Goal: Task Accomplishment & Management: Complete application form

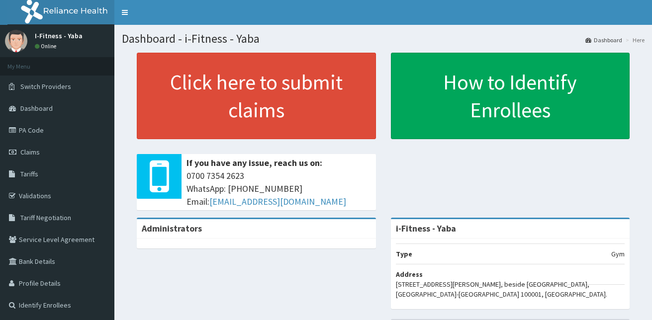
click at [24, 154] on span "Claims" at bounding box center [29, 152] width 19 height 9
click at [30, 153] on span "Claims" at bounding box center [29, 152] width 19 height 9
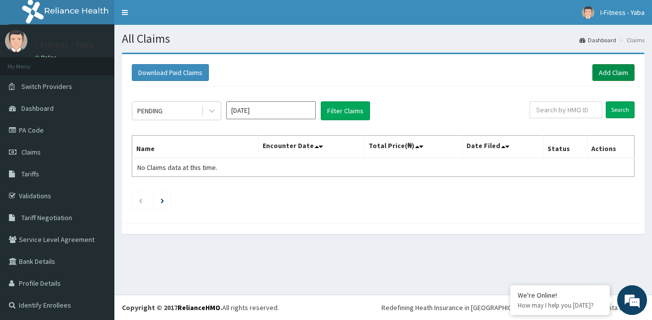
click at [603, 73] on link "Add Claim" at bounding box center [613, 72] width 42 height 17
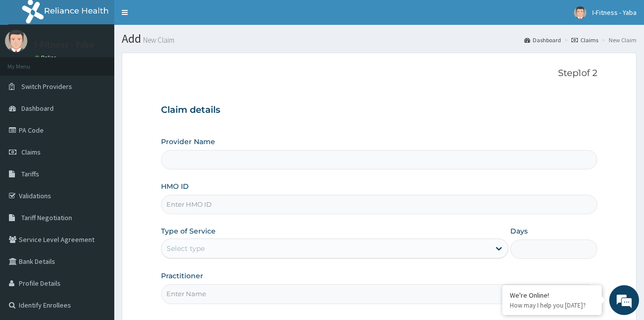
click at [326, 141] on div "Provider Name" at bounding box center [379, 153] width 437 height 33
type input "i-Fitness - Yaba"
type input "1"
click at [209, 139] on label "Provider Name" at bounding box center [188, 142] width 54 height 10
click at [209, 150] on input "i-Fitness - Yaba" at bounding box center [379, 159] width 437 height 19
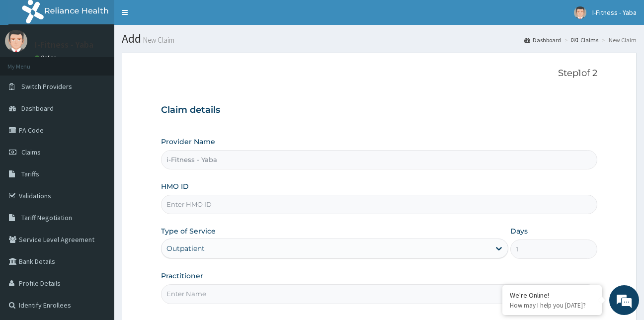
click at [230, 141] on div "Provider Name i-Fitness - Yaba" at bounding box center [379, 153] width 437 height 33
click at [178, 207] on input "HMO ID" at bounding box center [379, 204] width 437 height 19
paste input "SHA/10009/A"
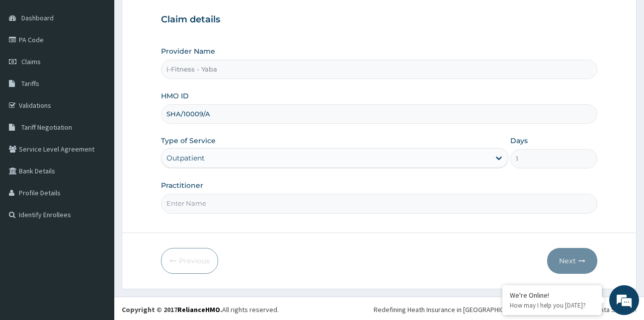
scroll to position [91, 0]
type input "SHA/10009/A"
click at [183, 203] on input "Practitioner" at bounding box center [379, 202] width 437 height 19
type input "P"
type input "Philomena"
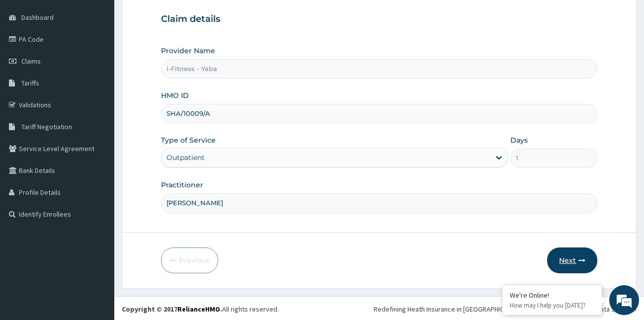
click at [567, 254] on button "Next" at bounding box center [572, 261] width 50 height 26
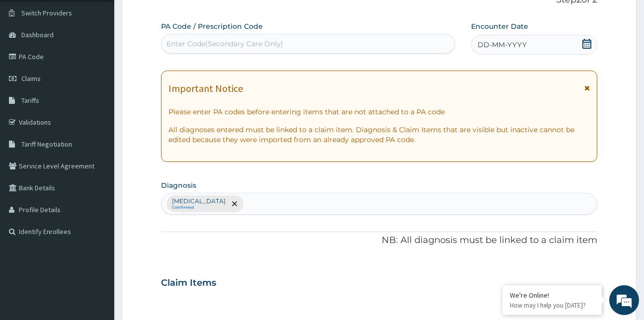
scroll to position [0, 0]
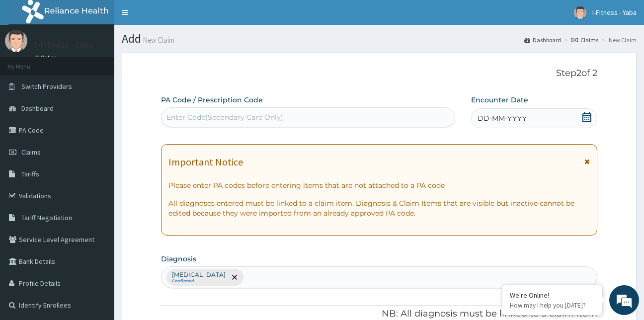
click at [320, 112] on div "Enter Code(Secondary Care Only)" at bounding box center [309, 117] width 294 height 16
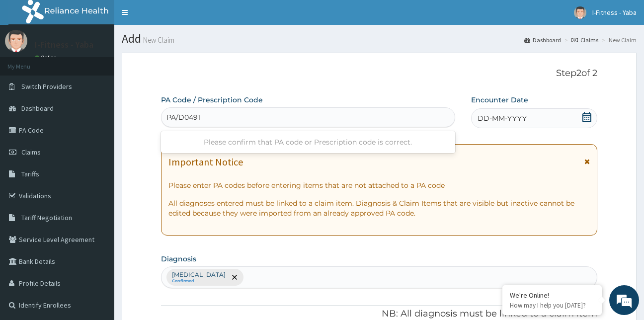
type input "PA/D0491E"
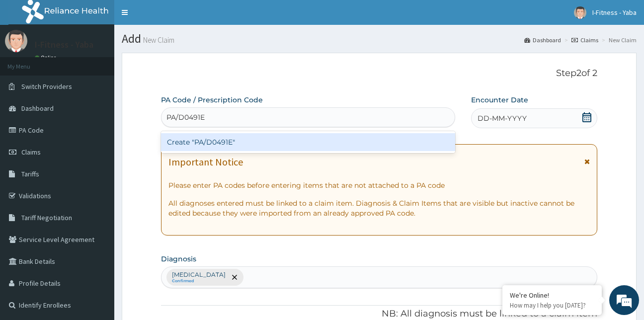
click at [259, 145] on div "Create "PA/D0491E"" at bounding box center [308, 142] width 295 height 18
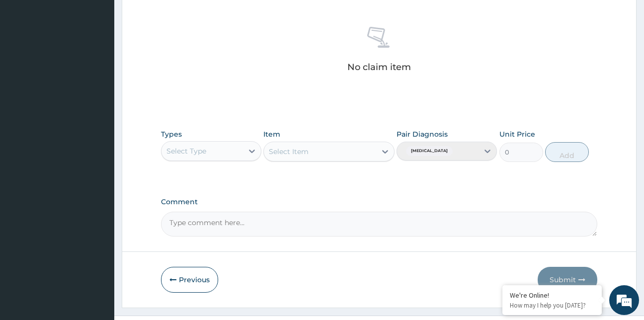
scroll to position [397, 0]
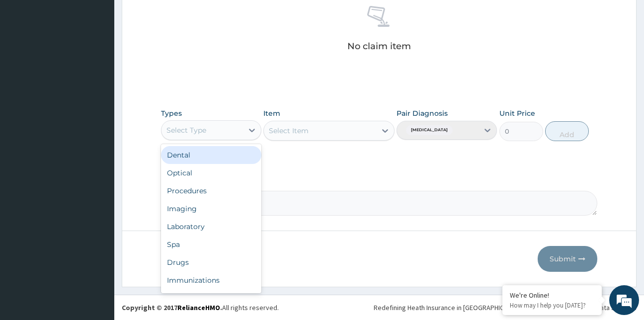
click at [218, 129] on div "Select Type" at bounding box center [203, 130] width 82 height 16
click at [251, 130] on icon at bounding box center [252, 130] width 6 height 3
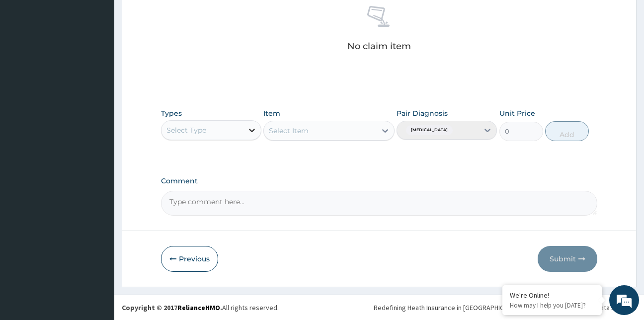
click at [253, 136] on div at bounding box center [252, 130] width 18 height 18
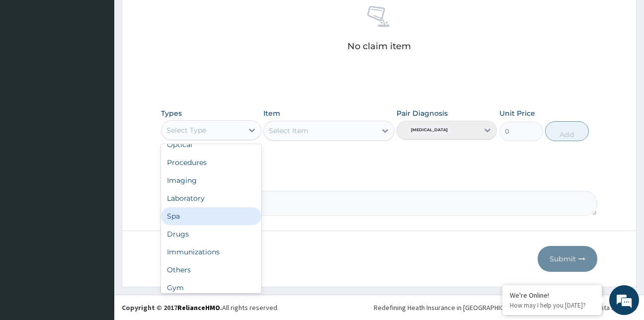
scroll to position [34, 0]
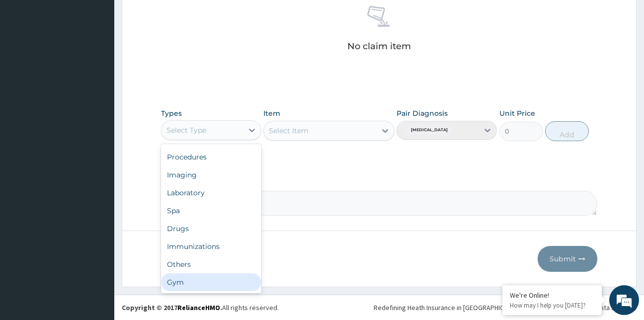
click at [180, 281] on div "Gym" at bounding box center [211, 282] width 100 height 18
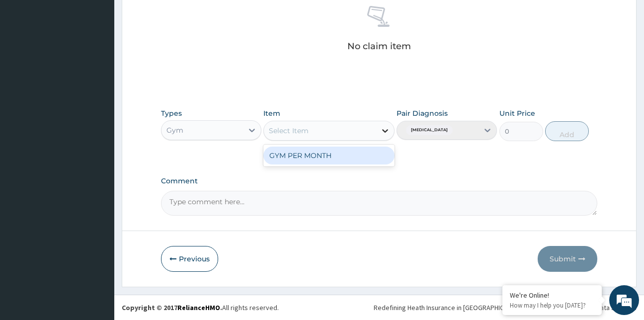
click at [383, 129] on icon at bounding box center [385, 131] width 10 height 10
click at [320, 160] on div "GYM PER MONTH" at bounding box center [329, 156] width 131 height 18
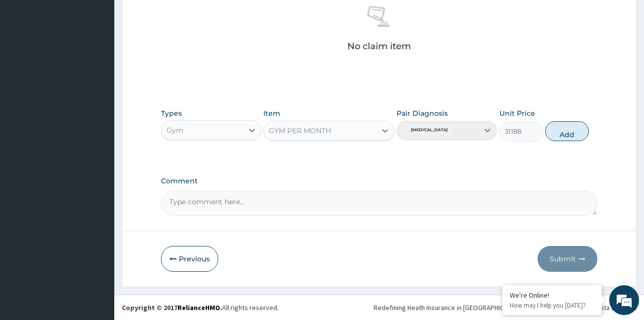
click at [488, 128] on div "Pair Diagnosis Lack of physical exercise" at bounding box center [447, 124] width 100 height 33
click at [573, 136] on button "Add" at bounding box center [567, 131] width 44 height 20
type input "0"
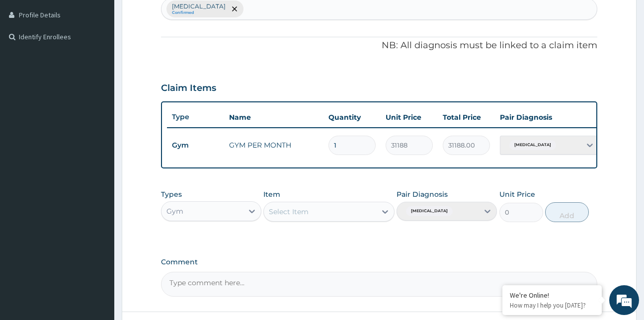
scroll to position [357, 0]
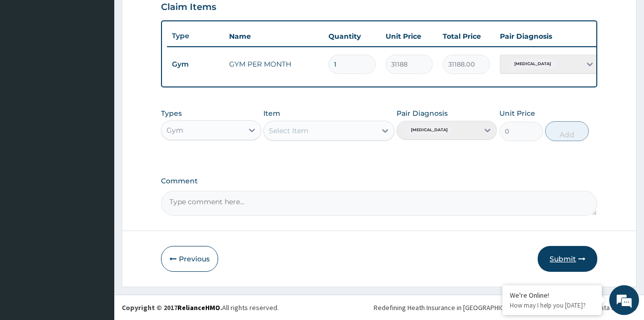
click at [558, 259] on button "Submit" at bounding box center [568, 259] width 60 height 26
click at [567, 259] on button "Submit" at bounding box center [568, 259] width 60 height 26
click at [558, 265] on button "Submit" at bounding box center [568, 259] width 60 height 26
click at [560, 259] on button "Submit" at bounding box center [568, 259] width 60 height 26
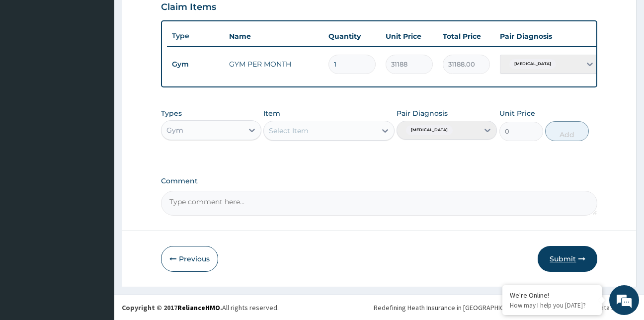
click at [560, 259] on button "Submit" at bounding box center [568, 259] width 60 height 26
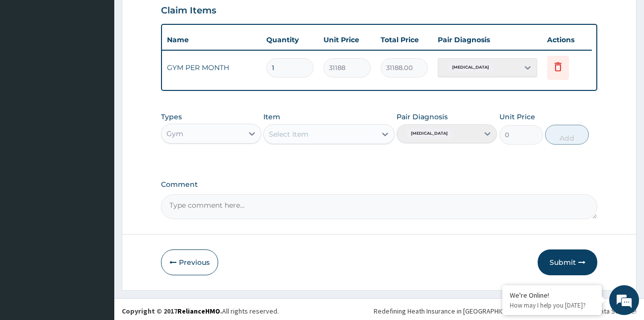
scroll to position [0, 0]
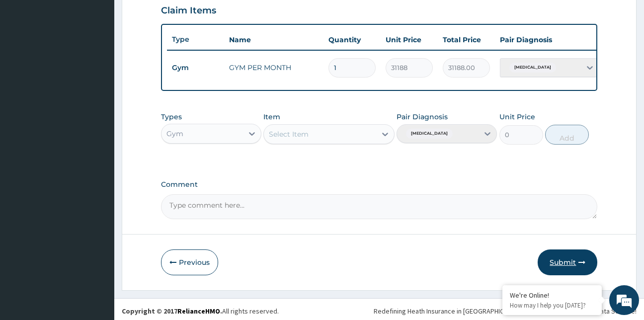
click at [559, 270] on button "Submit" at bounding box center [568, 263] width 60 height 26
click at [567, 270] on button "Submit" at bounding box center [568, 263] width 60 height 26
click at [581, 266] on icon "button" at bounding box center [582, 262] width 7 height 7
click at [564, 270] on button "Submit" at bounding box center [568, 263] width 60 height 26
click at [566, 268] on button "Submit" at bounding box center [568, 263] width 60 height 26
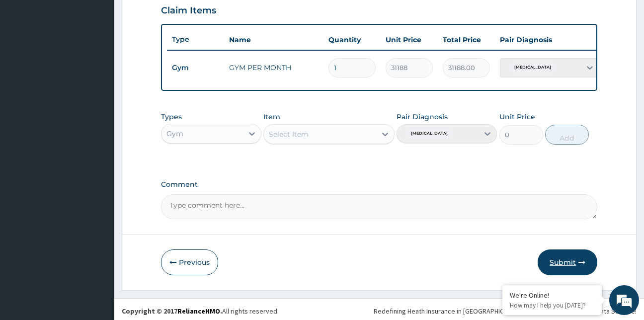
click at [563, 267] on button "Submit" at bounding box center [568, 263] width 60 height 26
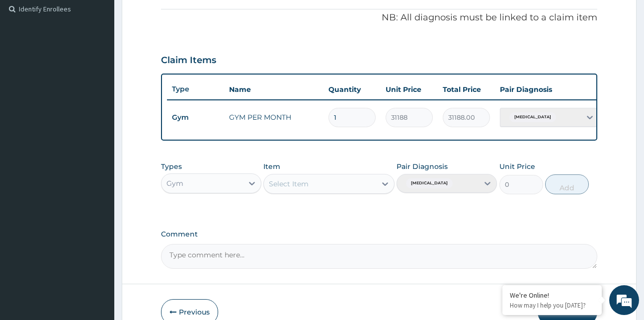
scroll to position [346, 0]
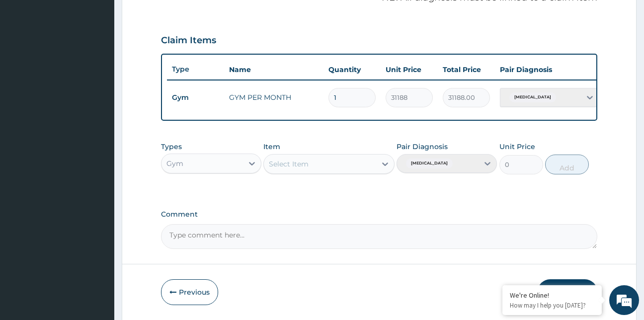
scroll to position [357, 0]
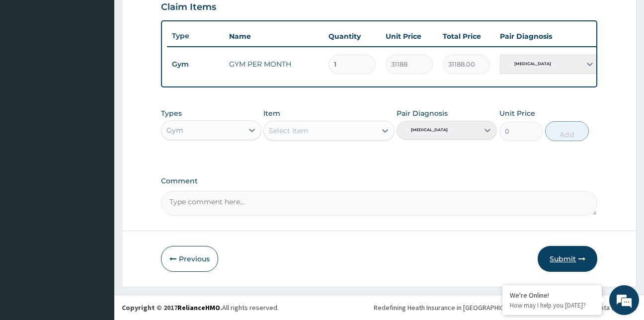
click at [562, 257] on button "Submit" at bounding box center [568, 259] width 60 height 26
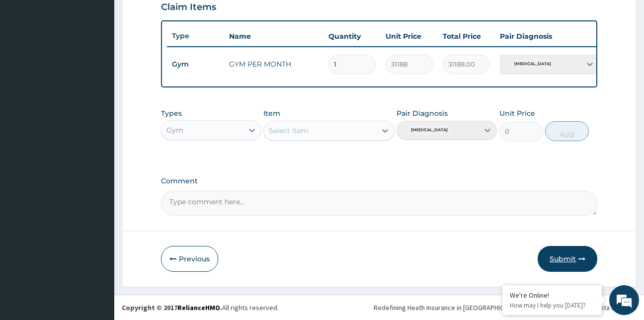
click at [562, 257] on button "Submit" at bounding box center [568, 259] width 60 height 26
click at [569, 261] on button "Submit" at bounding box center [568, 259] width 60 height 26
drag, startPoint x: 569, startPoint y: 261, endPoint x: 524, endPoint y: 232, distance: 53.2
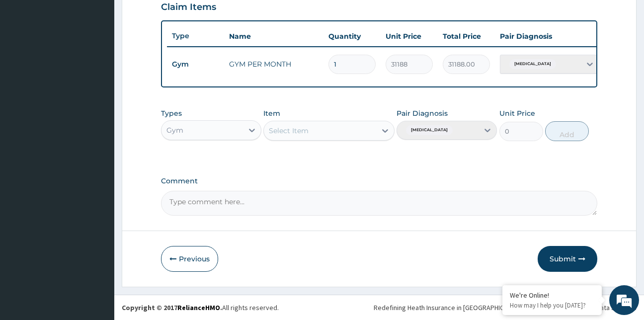
click at [567, 259] on button "Submit" at bounding box center [568, 259] width 60 height 26
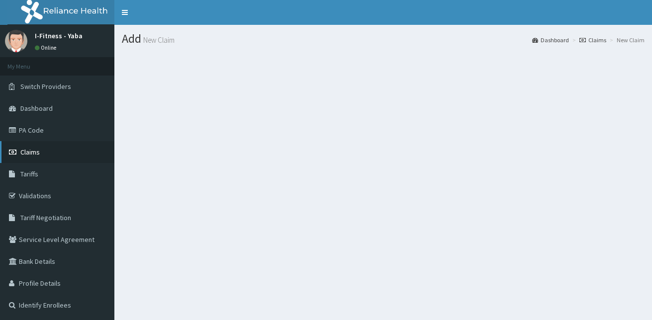
click at [33, 154] on span "Claims" at bounding box center [29, 152] width 19 height 9
click at [27, 151] on span "Claims" at bounding box center [29, 152] width 19 height 9
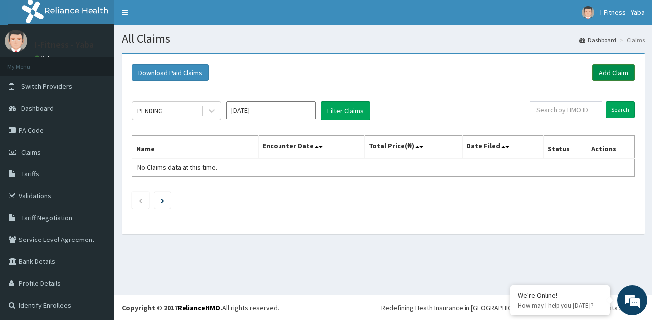
click at [598, 76] on link "Add Claim" at bounding box center [613, 72] width 42 height 17
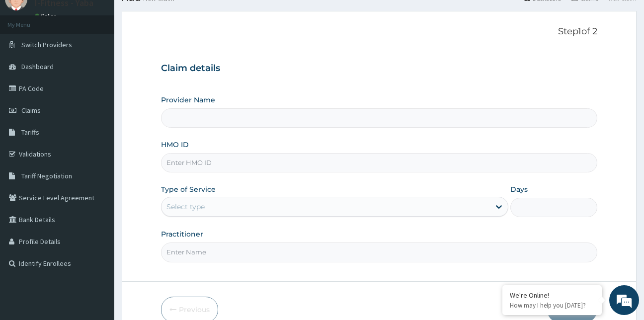
scroll to position [50, 0]
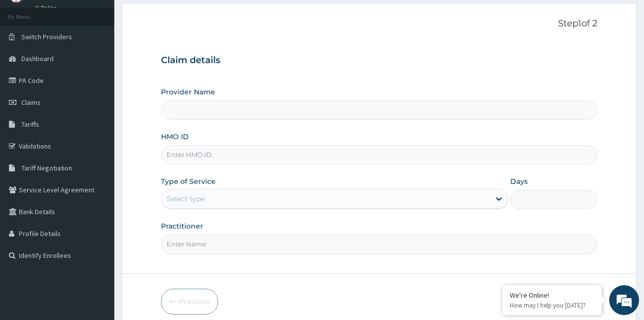
click at [230, 139] on div "HMO ID" at bounding box center [379, 148] width 437 height 33
type input "i-Fitness - Yaba"
type input "1"
click at [191, 153] on input "HMO ID" at bounding box center [379, 154] width 437 height 19
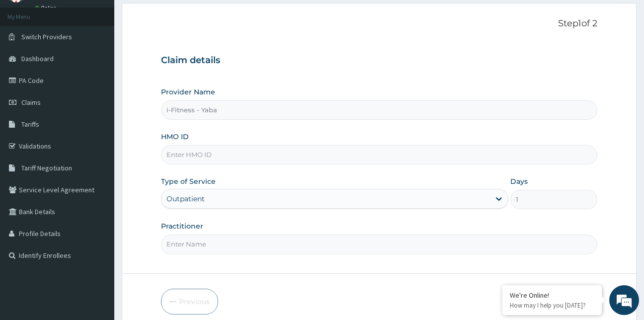
paste input "SHA/10009/A"
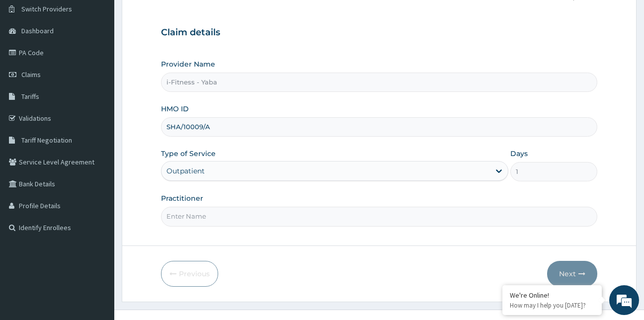
scroll to position [92, 0]
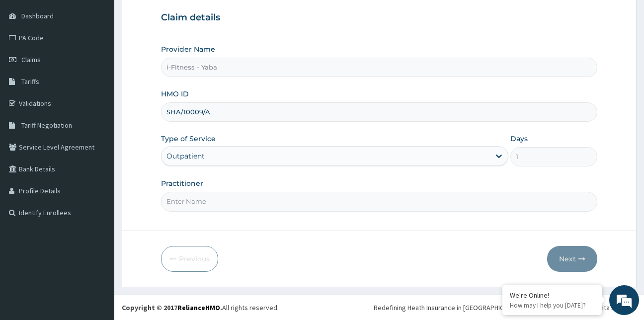
type input "SHA/10009/A"
click at [190, 203] on input "Practitioner" at bounding box center [379, 201] width 437 height 19
type input "[PERSON_NAME]"
click at [569, 259] on button "Next" at bounding box center [572, 259] width 50 height 26
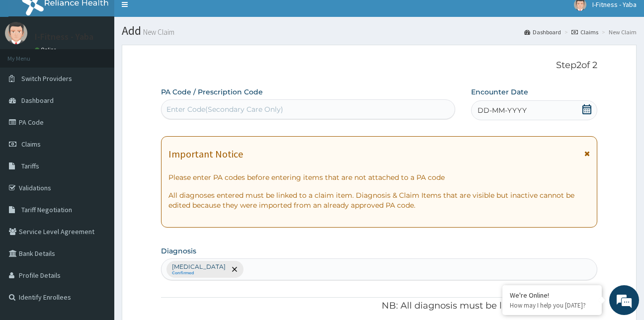
scroll to position [0, 0]
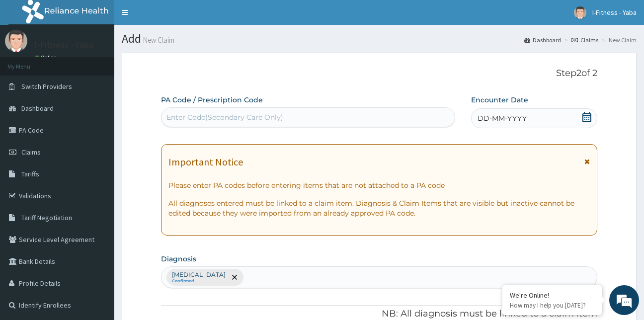
click at [182, 124] on div "Enter Code(Secondary Care Only)" at bounding box center [309, 117] width 294 height 16
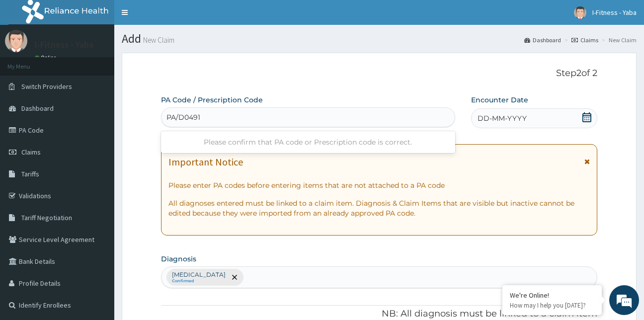
type input "PA/D0491E"
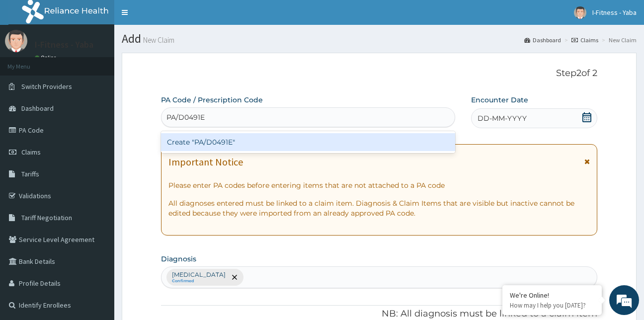
click at [257, 144] on div "Create "PA/D0491E"" at bounding box center [308, 142] width 295 height 18
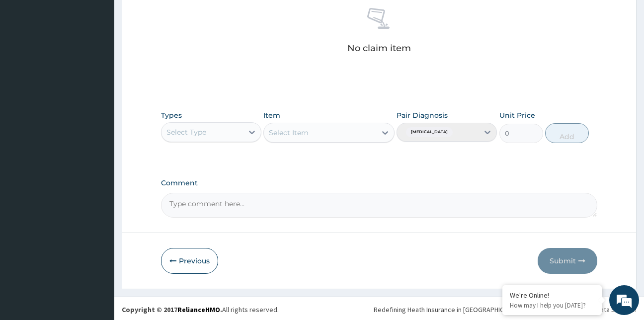
scroll to position [397, 0]
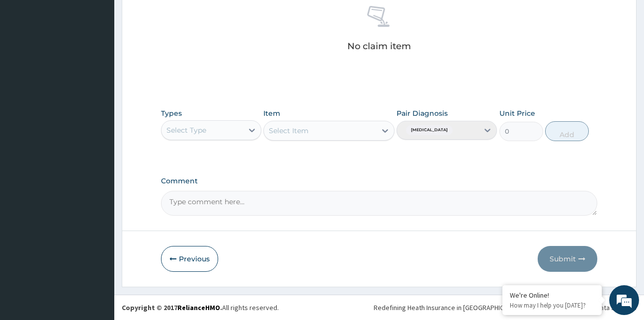
click at [216, 128] on div "Select Type" at bounding box center [203, 130] width 82 height 16
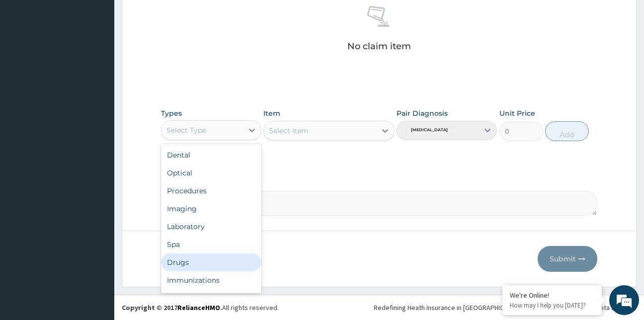
scroll to position [34, 0]
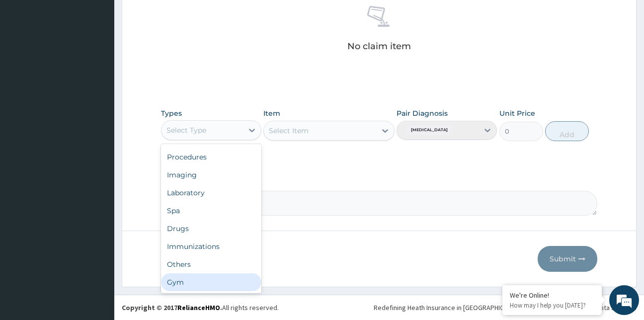
click at [180, 286] on div "Gym" at bounding box center [211, 282] width 100 height 18
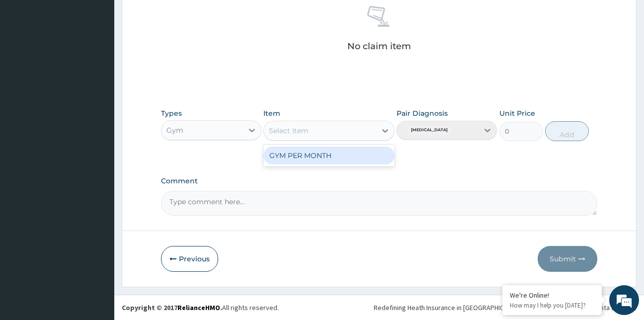
click at [295, 129] on div "Select Item" at bounding box center [289, 131] width 40 height 10
click at [303, 153] on div "GYM PER MONTH" at bounding box center [329, 156] width 131 height 18
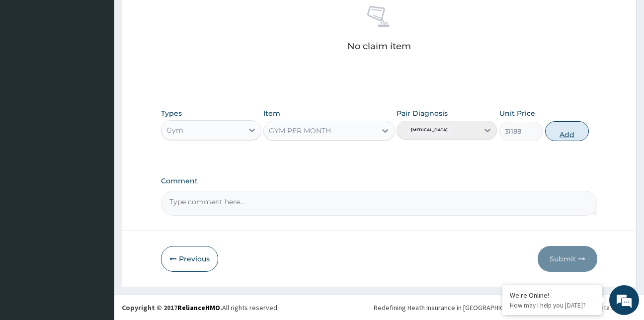
click at [566, 137] on button "Add" at bounding box center [567, 131] width 44 height 20
type input "0"
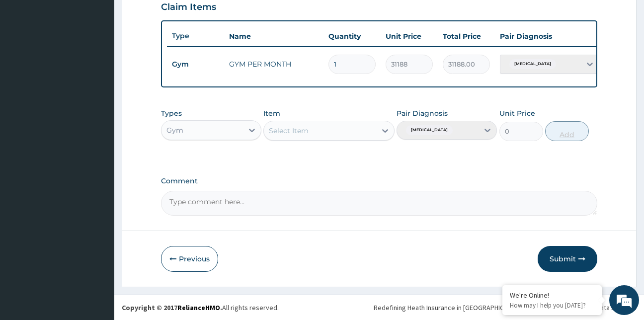
scroll to position [357, 0]
click at [569, 256] on button "Submit" at bounding box center [568, 259] width 60 height 26
click at [564, 258] on button "Submit" at bounding box center [568, 259] width 60 height 26
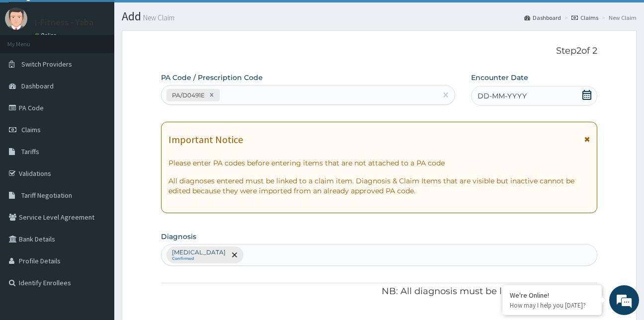
scroll to position [0, 0]
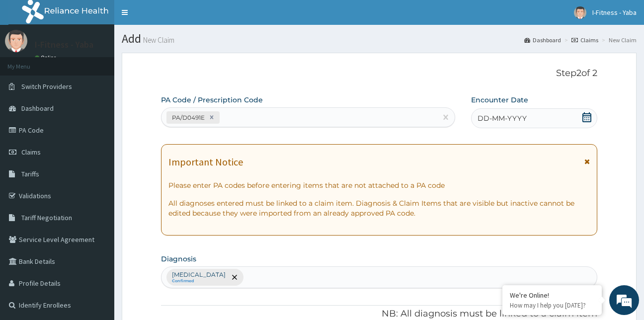
click at [587, 115] on icon at bounding box center [587, 117] width 10 height 10
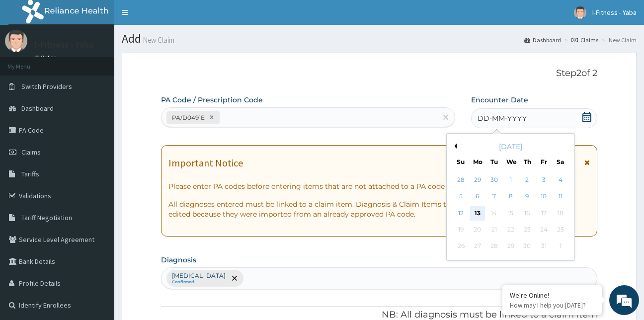
click at [477, 213] on div "13" at bounding box center [477, 213] width 15 height 15
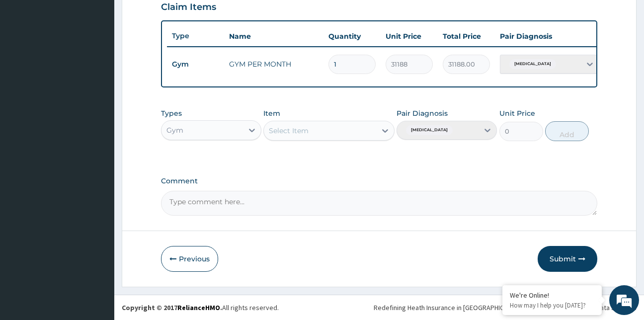
scroll to position [357, 0]
click at [565, 256] on button "Submit" at bounding box center [568, 259] width 60 height 26
